Goal: Navigation & Orientation: Find specific page/section

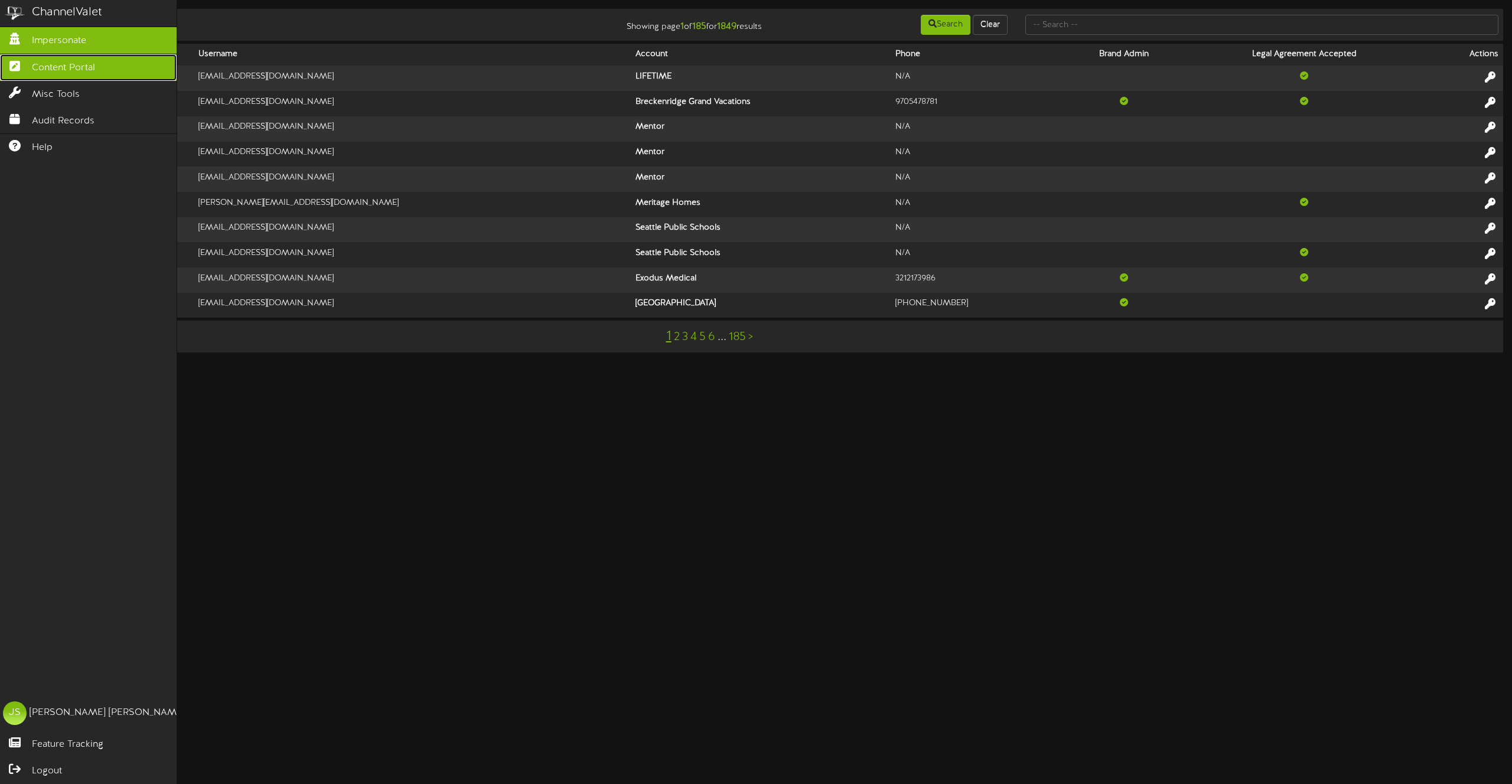
click at [25, 71] on link "Content Portal" at bounding box center [88, 68] width 177 height 26
